Goal: Transaction & Acquisition: Purchase product/service

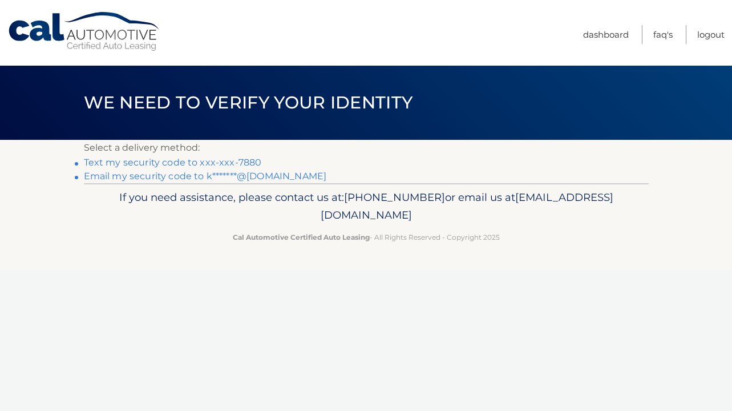
click at [200, 163] on link "Text my security code to xxx-xxx-7880" at bounding box center [173, 162] width 178 height 11
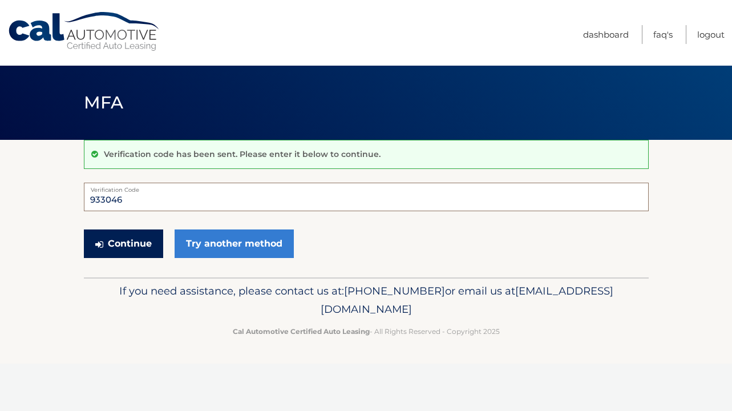
type input "933046"
click at [129, 240] on button "Continue" at bounding box center [123, 243] width 79 height 29
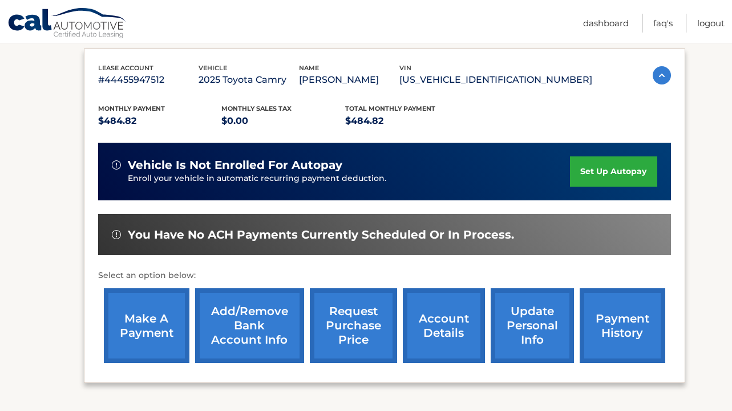
scroll to position [189, 0]
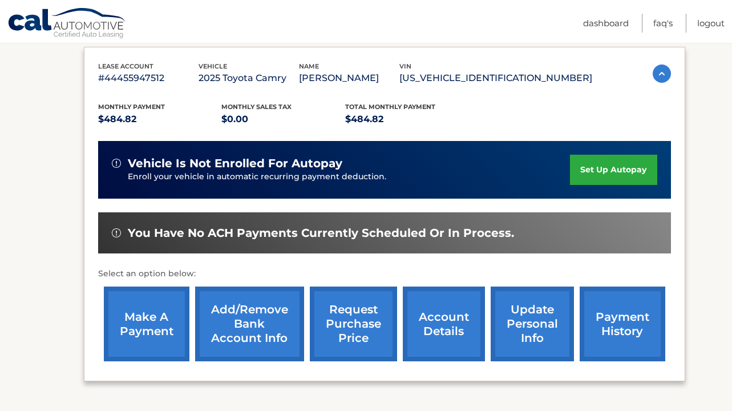
click at [156, 321] on link "make a payment" at bounding box center [147, 323] width 86 height 75
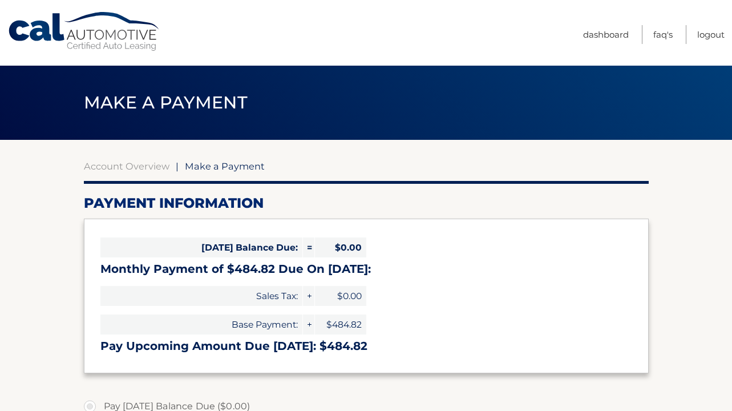
select select "OGY5NWNjYTItNTcxNy00ZjQzLWIzMjctM2FjMTkzMDA1Y2M3"
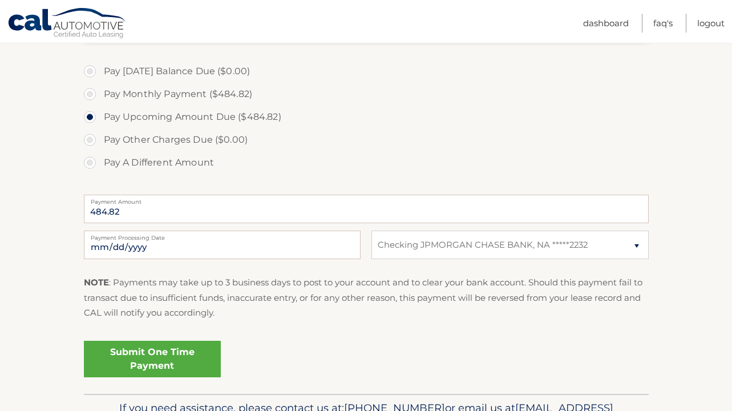
scroll to position [342, 0]
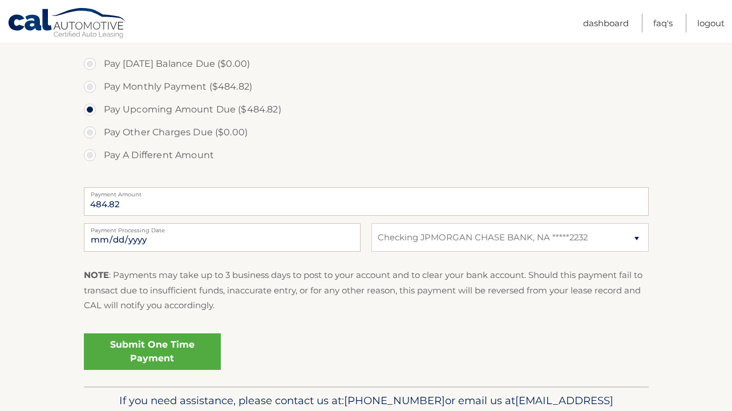
click at [184, 350] on link "Submit One Time Payment" at bounding box center [152, 351] width 137 height 36
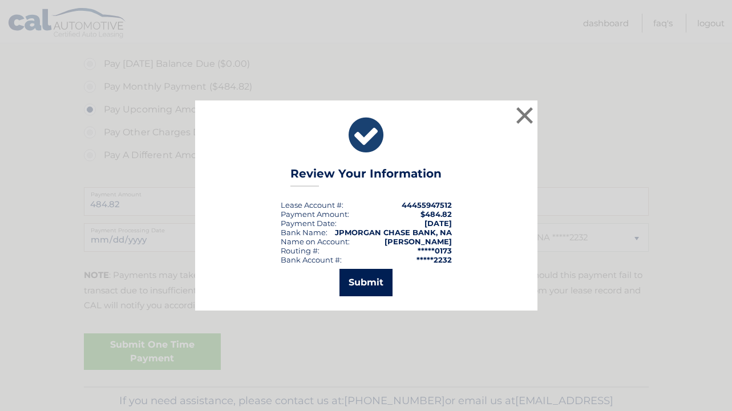
click at [364, 281] on button "Submit" at bounding box center [365, 282] width 53 height 27
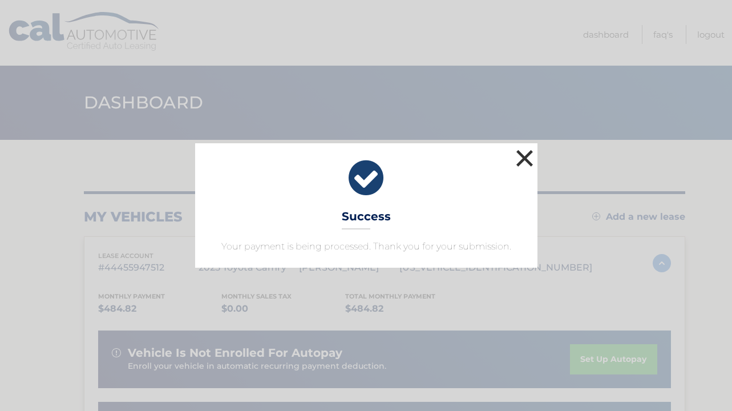
click at [522, 155] on button "×" at bounding box center [524, 158] width 23 height 23
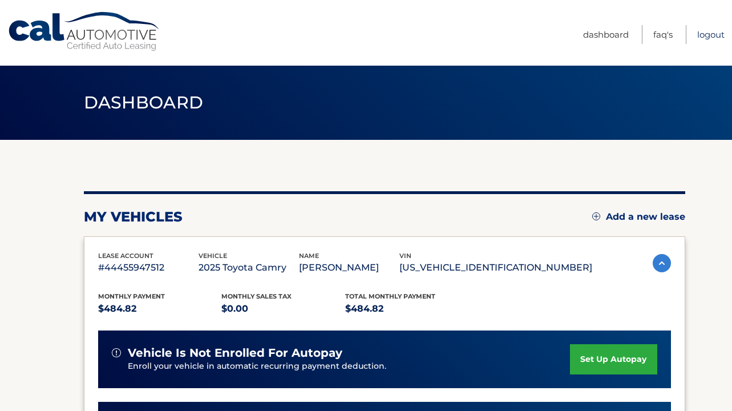
click at [703, 37] on link "Logout" at bounding box center [710, 34] width 27 height 19
